Goal: Task Accomplishment & Management: Use online tool/utility

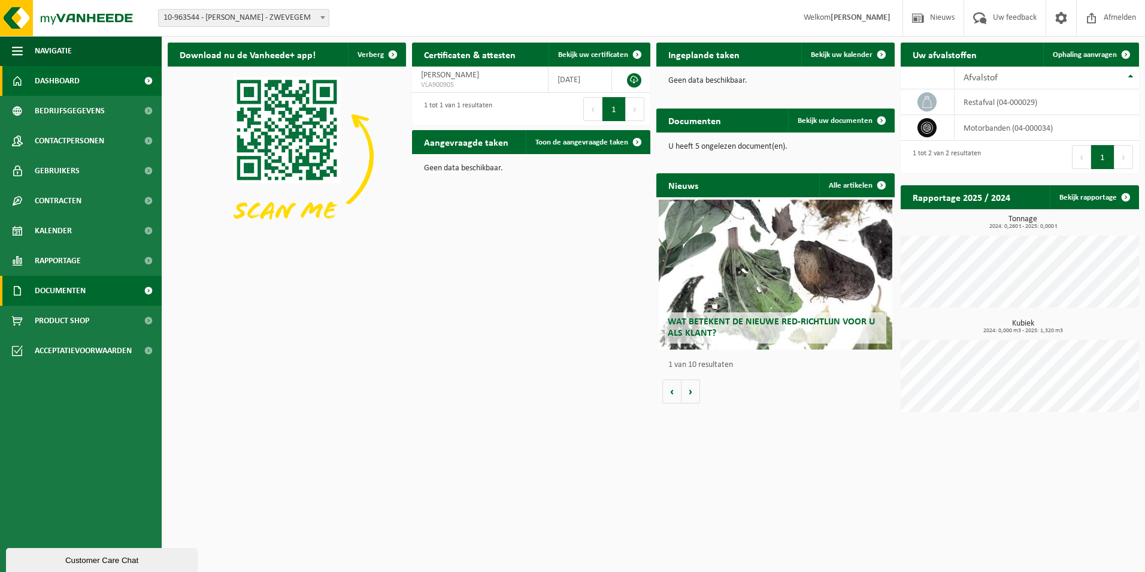
click at [81, 285] on span "Documenten" at bounding box center [60, 291] width 51 height 30
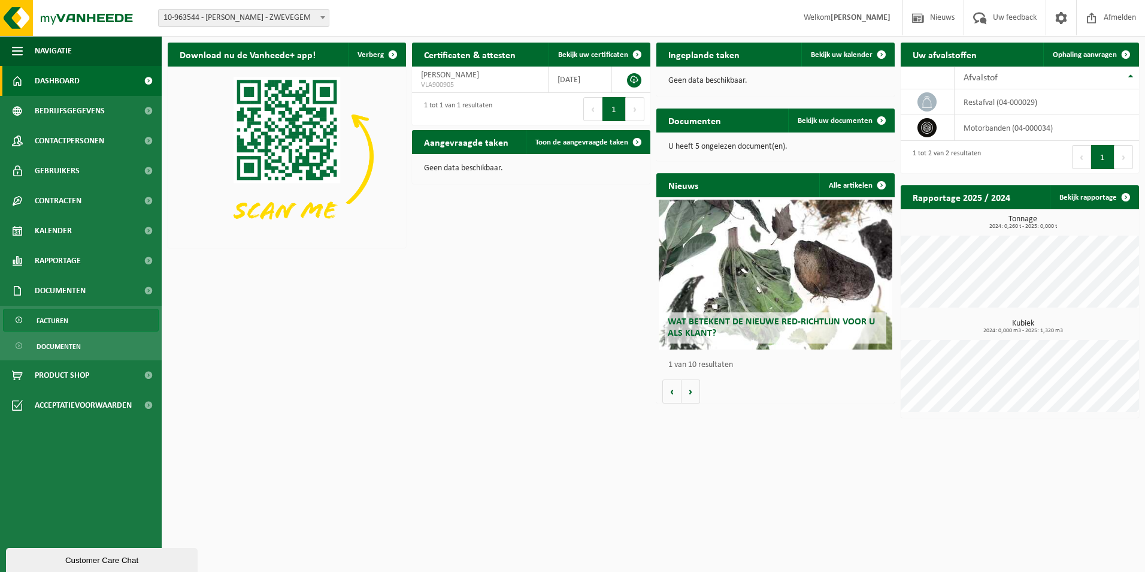
click at [63, 322] on span "Facturen" at bounding box center [53, 320] width 32 height 23
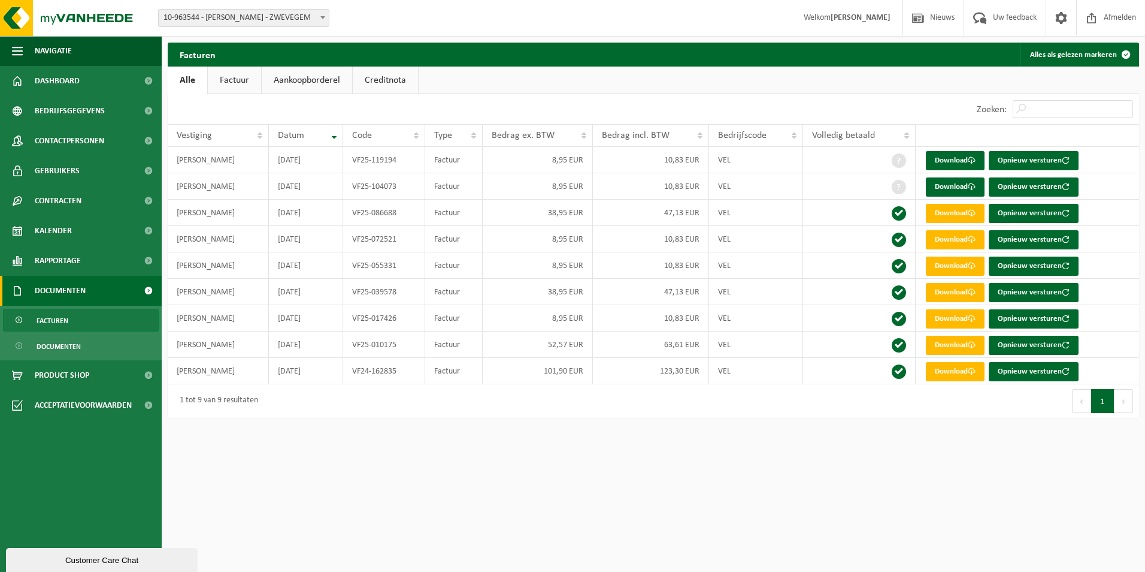
click at [748, 528] on html "Vestiging: 10-963544 - SCHALLON, DEAN - ZWEVEGEM 10-963544 - SCHALLON, DEAN - Z…" at bounding box center [572, 286] width 1145 height 572
click at [74, 89] on span "Dashboard" at bounding box center [57, 81] width 45 height 30
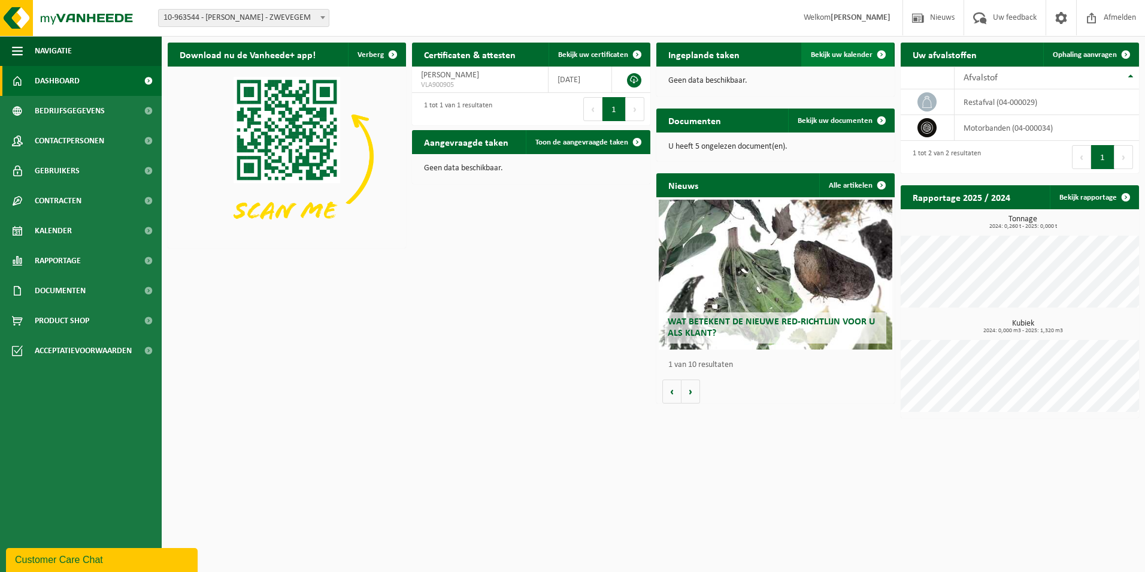
click at [872, 55] on span at bounding box center [882, 55] width 24 height 24
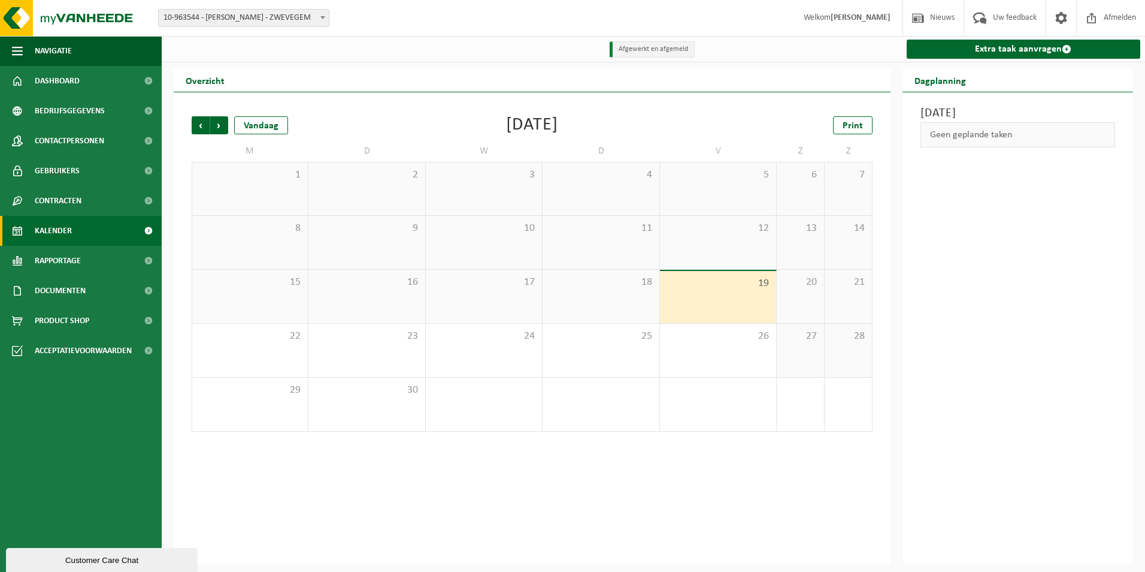
click at [719, 309] on div "19" at bounding box center [718, 297] width 116 height 52
click at [219, 122] on span "Volgende" at bounding box center [219, 125] width 18 height 18
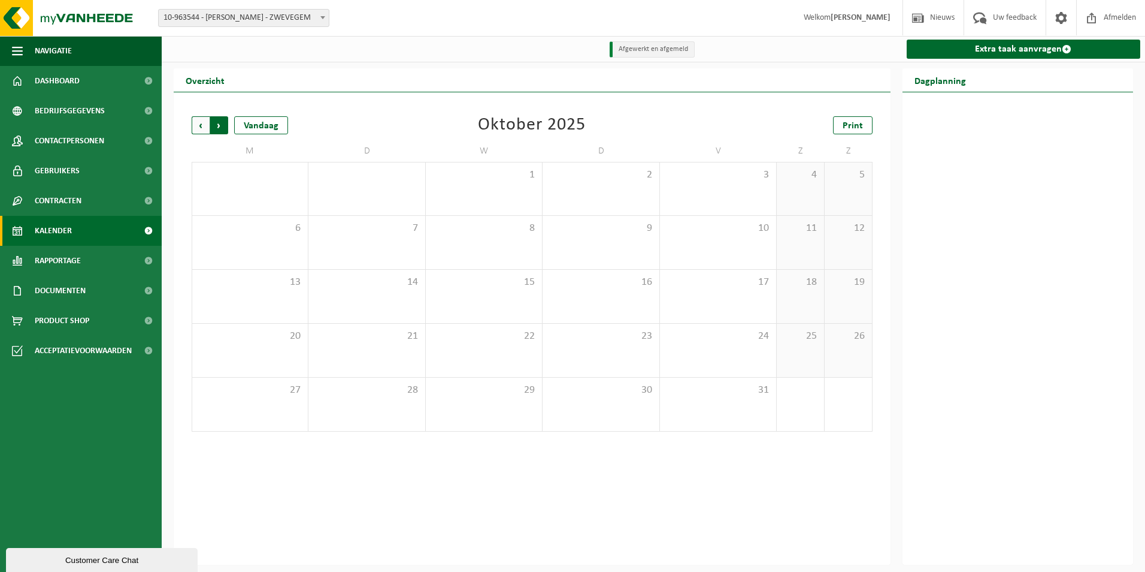
click at [197, 128] on span "Vorige" at bounding box center [201, 125] width 18 height 18
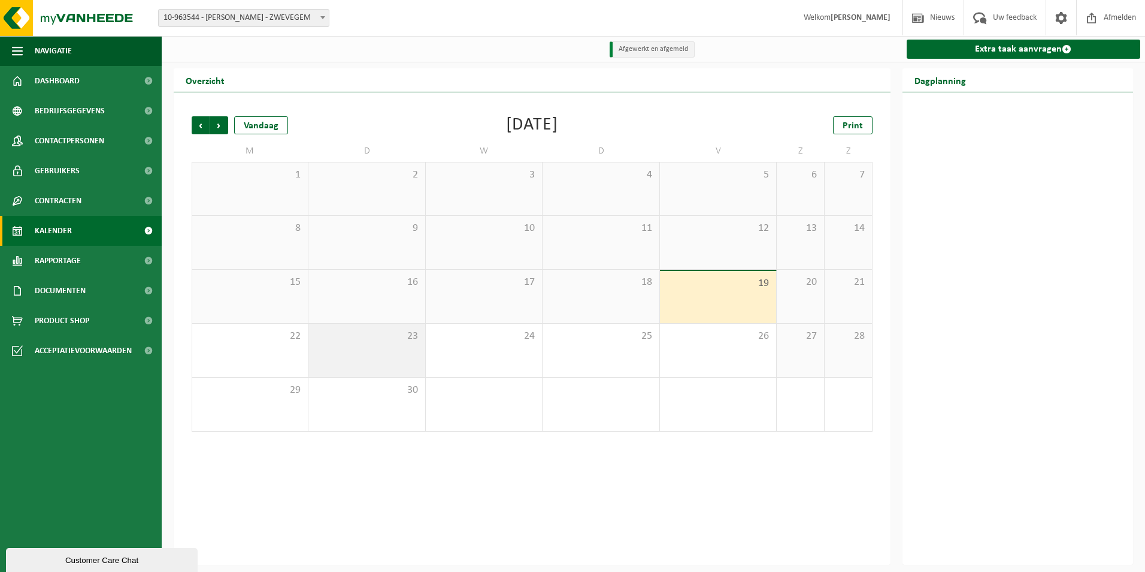
click at [383, 346] on div "23" at bounding box center [367, 350] width 116 height 53
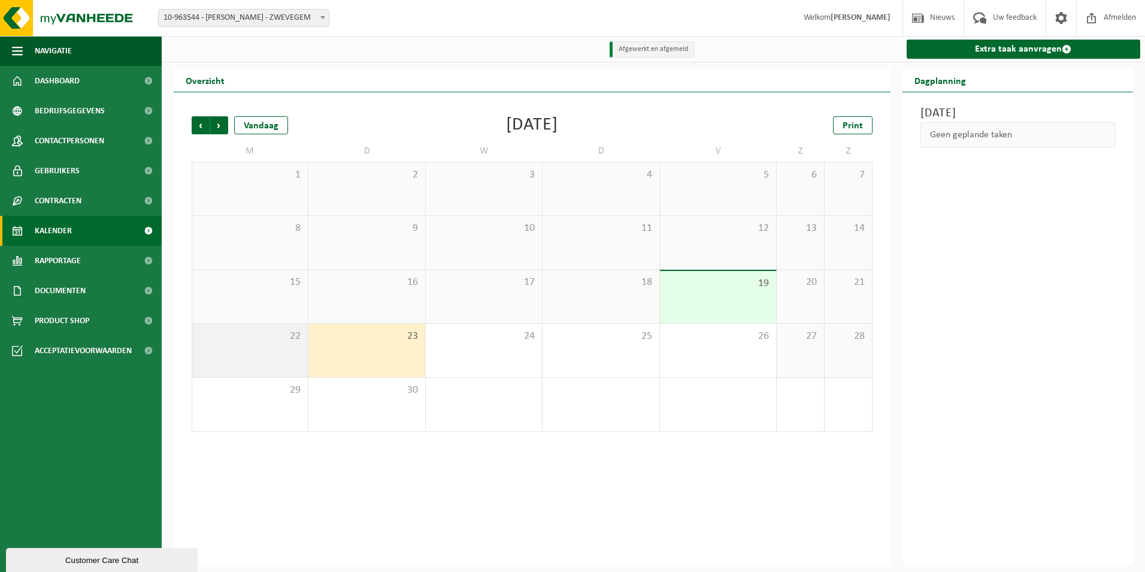
click at [271, 331] on span "22" at bounding box center [250, 335] width 104 height 13
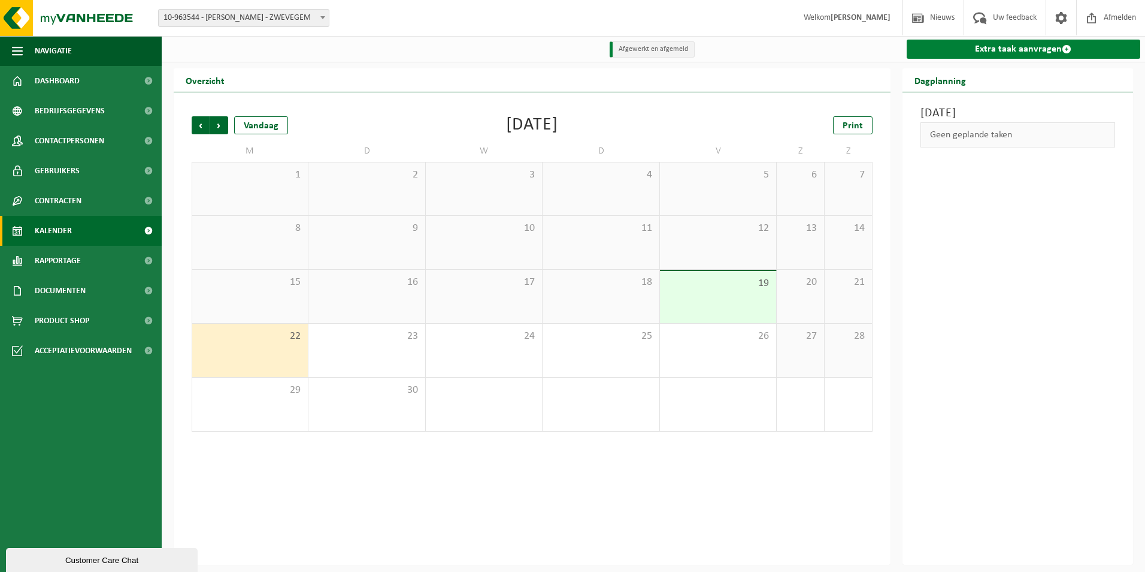
click at [1044, 50] on link "Extra taak aanvragen" at bounding box center [1024, 49] width 234 height 19
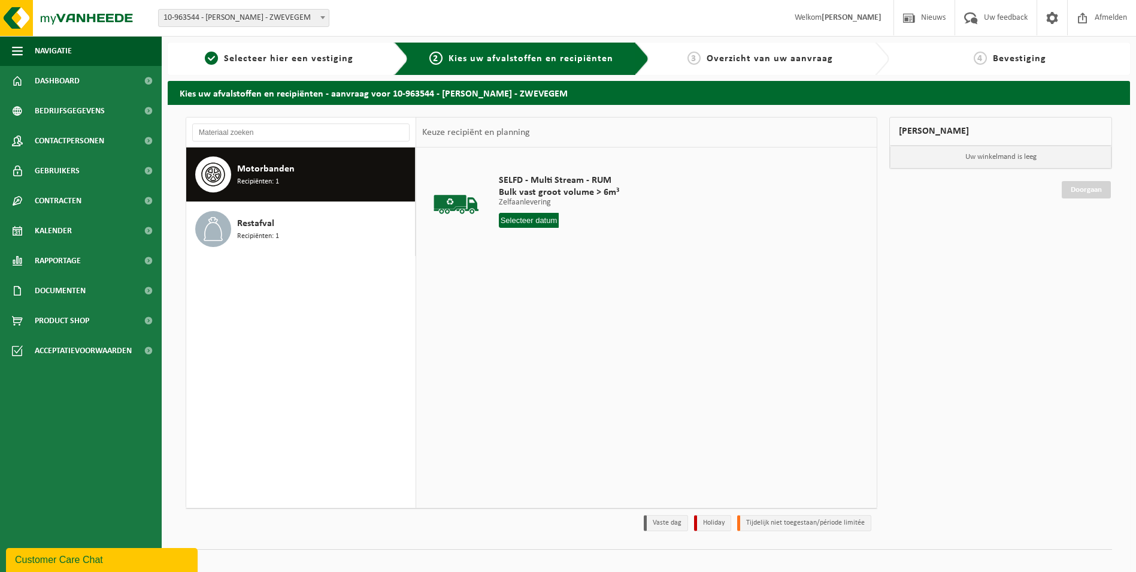
click at [527, 223] on input "text" at bounding box center [529, 220] width 61 height 15
click at [287, 237] on div "Restafval Recipiënten: 1" at bounding box center [324, 229] width 175 height 36
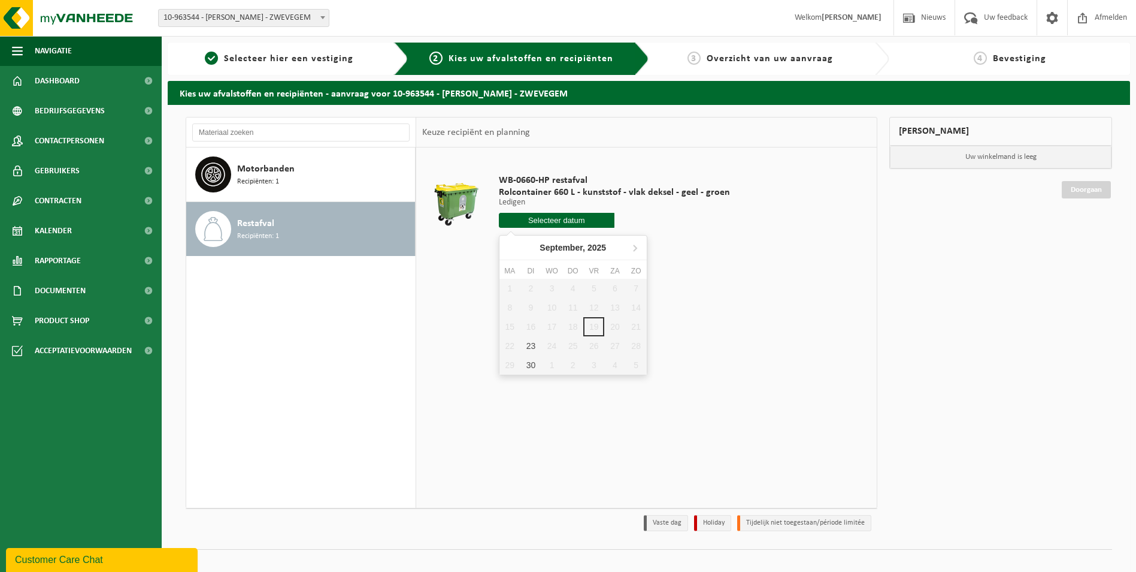
click at [584, 225] on input "text" at bounding box center [557, 220] width 116 height 15
click at [523, 347] on div "23" at bounding box center [531, 345] width 21 height 19
type input "Van [DATE]"
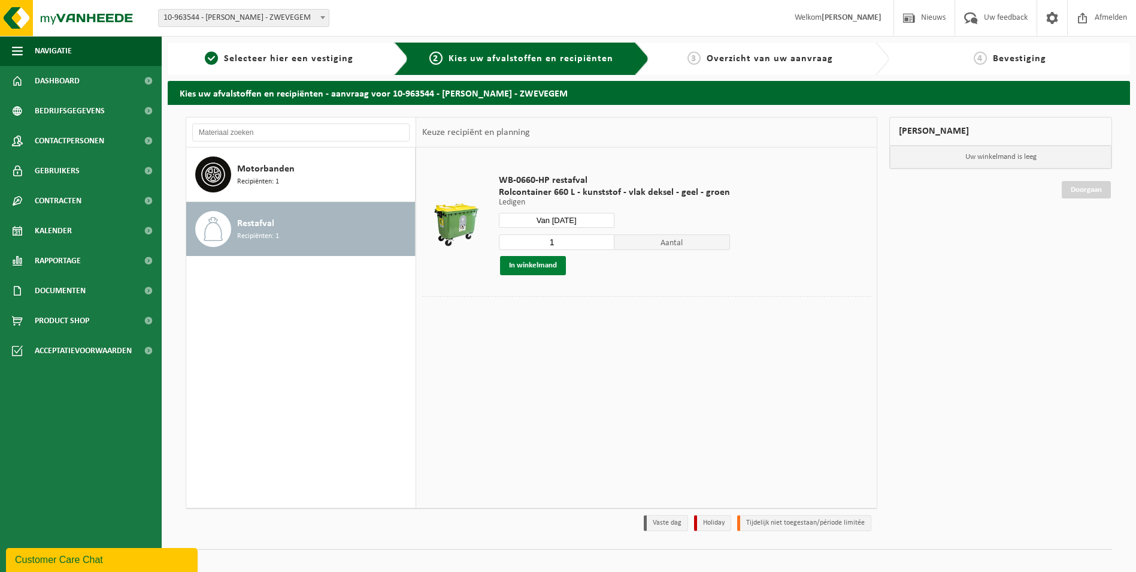
click at [560, 264] on button "In winkelmand" at bounding box center [533, 265] width 66 height 19
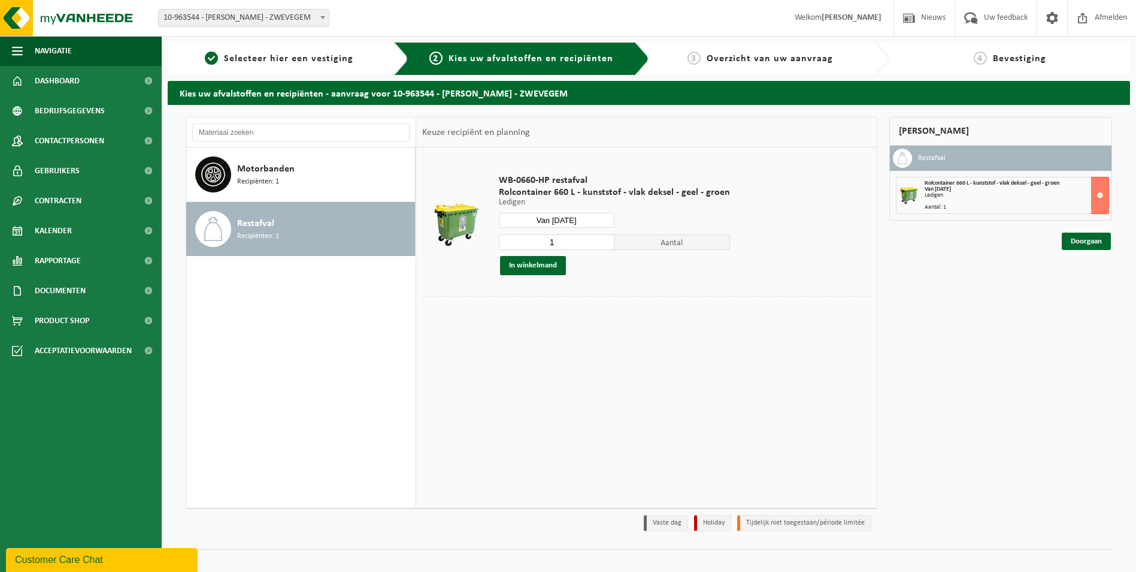
click at [1093, 315] on div "Mijn winkelmand Restafval Rolcontainer 660 L - kunststof - vlak deksel - geel -…" at bounding box center [1001, 327] width 235 height 420
click at [1080, 242] on link "Doorgaan" at bounding box center [1086, 240] width 49 height 17
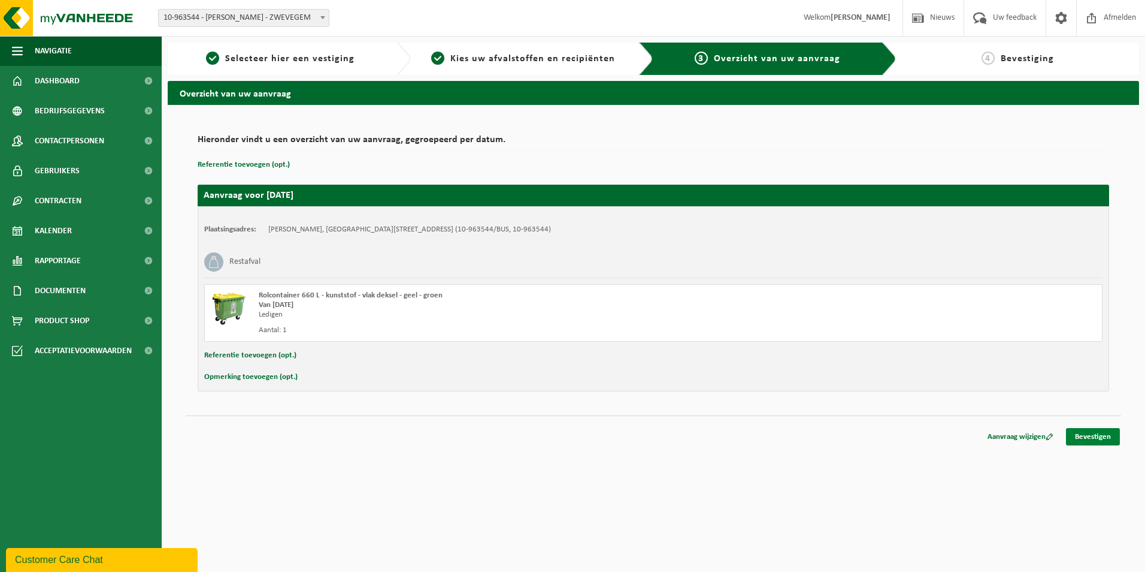
click at [1112, 437] on link "Bevestigen" at bounding box center [1093, 436] width 54 height 17
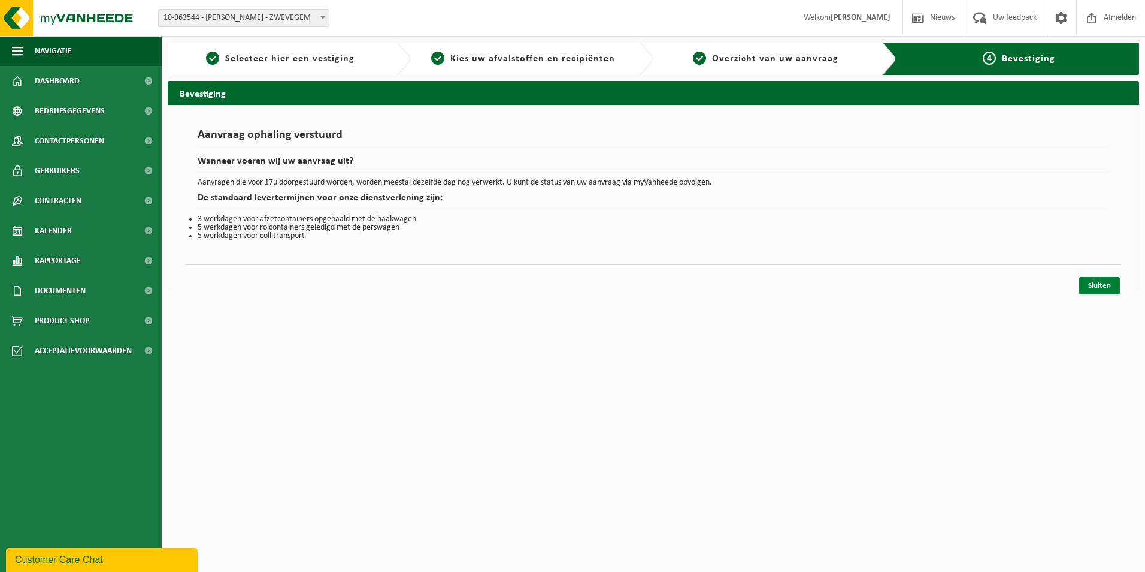
click at [1104, 285] on link "Sluiten" at bounding box center [1100, 285] width 41 height 17
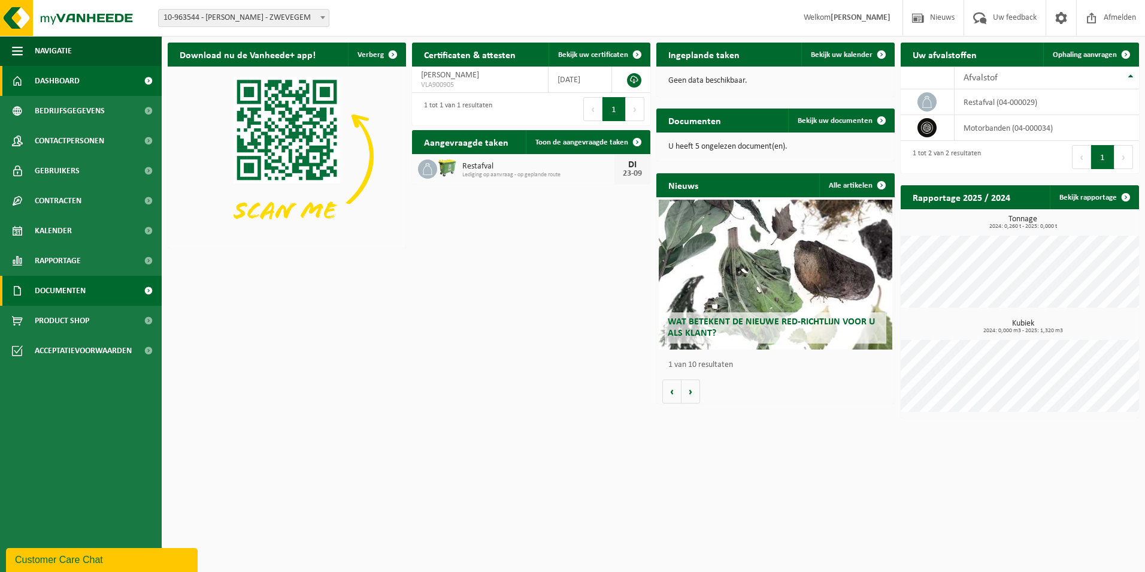
click at [47, 297] on span "Documenten" at bounding box center [60, 291] width 51 height 30
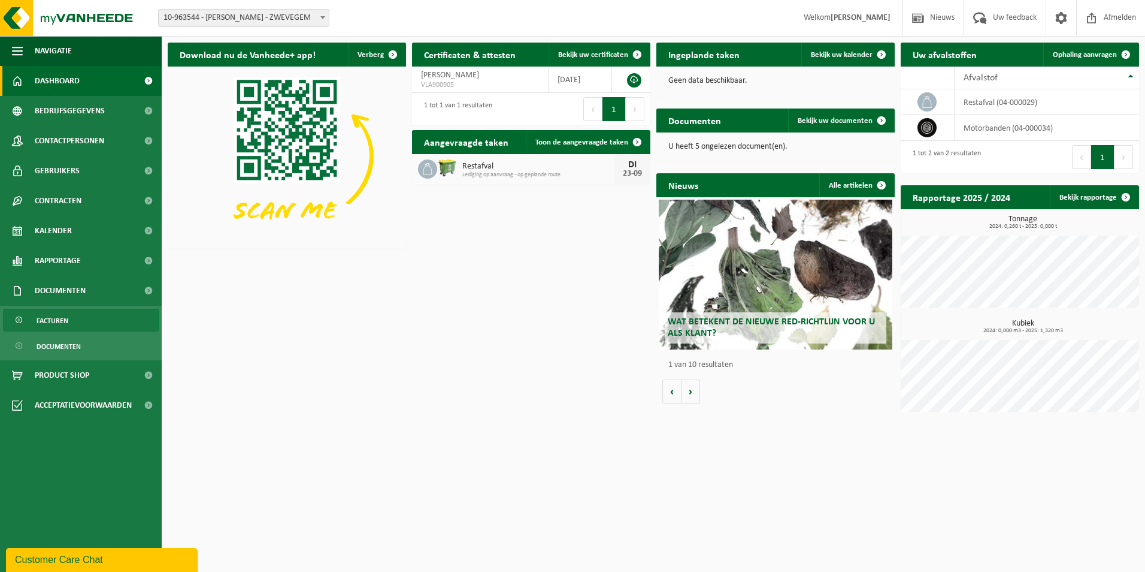
click at [56, 316] on span "Facturen" at bounding box center [53, 320] width 32 height 23
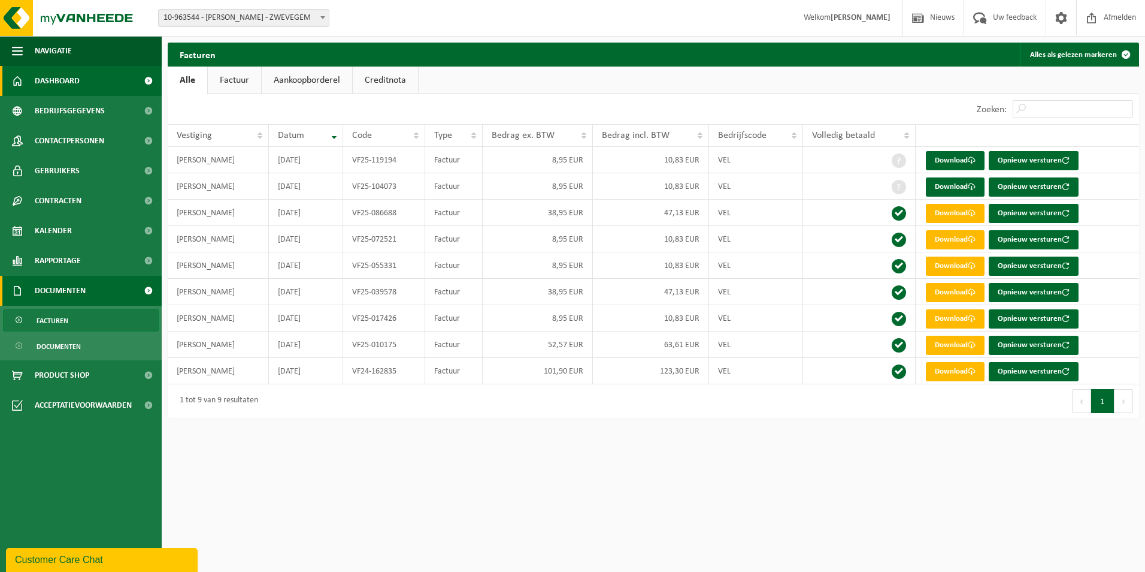
click at [70, 81] on span "Dashboard" at bounding box center [57, 81] width 45 height 30
